Goal: Navigation & Orientation: Find specific page/section

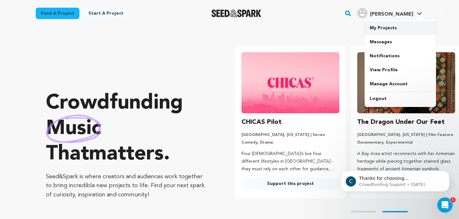
click at [397, 26] on link "My Projects" at bounding box center [399, 28] width 71 height 14
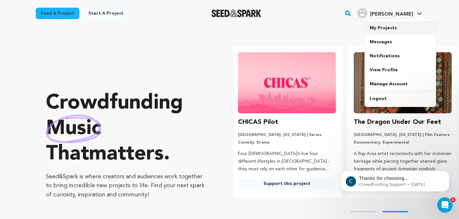
scroll to position [0, 121]
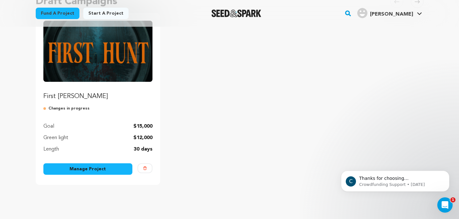
click at [119, 70] on img "Fund First Hunt" at bounding box center [97, 51] width 109 height 61
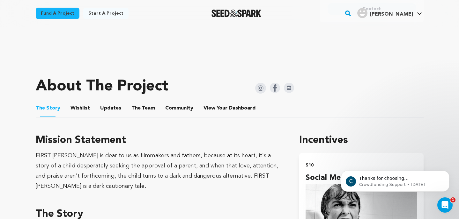
scroll to position [239, 0]
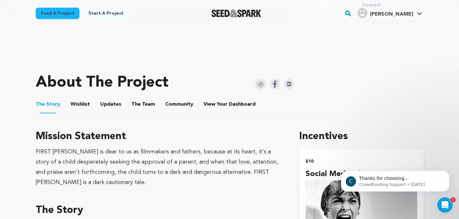
click at [82, 104] on button "Wishlist" at bounding box center [79, 105] width 15 height 15
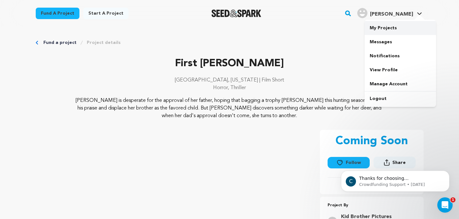
click at [392, 26] on link "My Projects" at bounding box center [399, 28] width 71 height 14
